Goal: Transaction & Acquisition: Purchase product/service

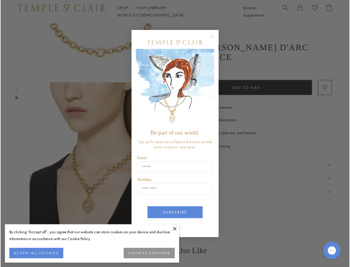
scroll to position [93, 0]
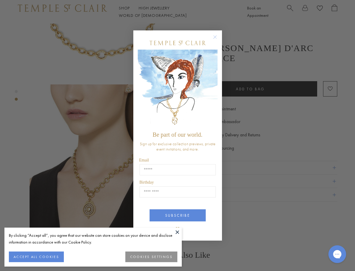
click at [217, 43] on button "Close dialog" at bounding box center [217, 39] width 7 height 7
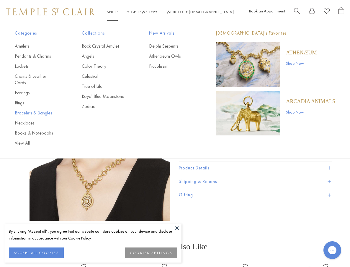
click at [20, 110] on link "Bracelets & Bangles" at bounding box center [36, 113] width 43 height 6
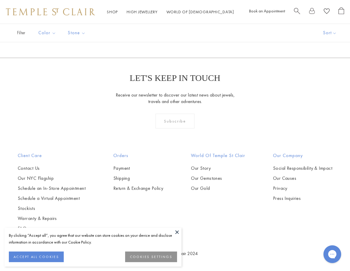
scroll to position [1684, 0]
click at [0, 0] on img at bounding box center [0, 0] width 0 height 0
